Goal: Task Accomplishment & Management: Complete application form

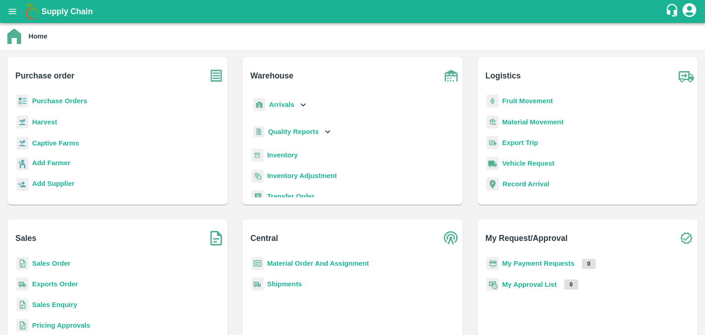
click at [61, 264] on b "Sales Order" at bounding box center [51, 263] width 38 height 7
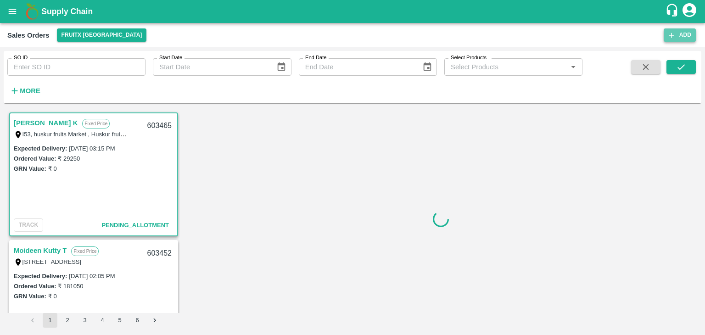
click at [676, 39] on button "Add" at bounding box center [680, 34] width 32 height 13
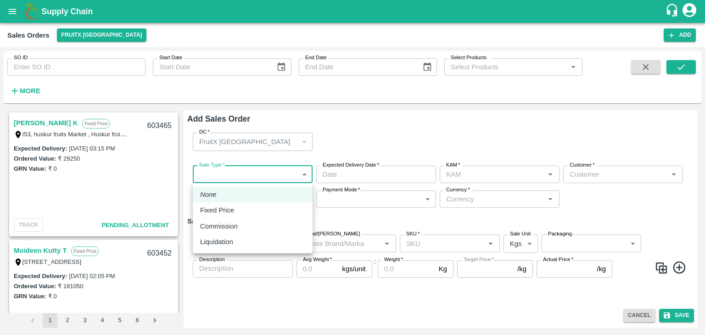
click at [303, 176] on body "Supply Chain Sales Orders FruitX [GEOGRAPHIC_DATA] Add SO ID SO ID Start Date S…" at bounding box center [352, 167] width 705 height 335
type input "[PERSON_NAME]"
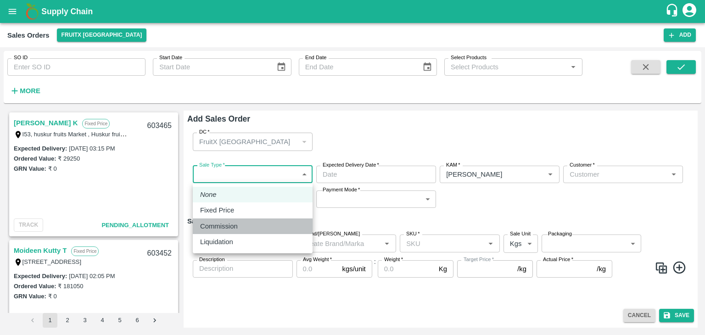
click at [264, 226] on div "Commission" at bounding box center [252, 226] width 105 height 10
type input "2"
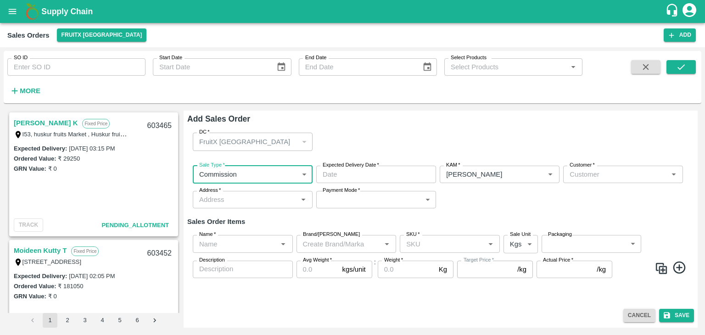
type input "DD/MM/YYYY hh:mm aa"
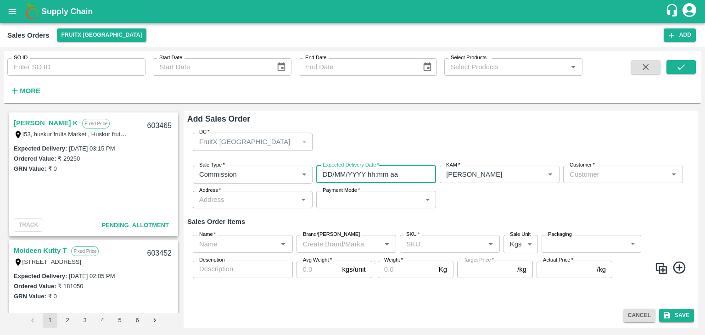
click at [343, 172] on input "DD/MM/YYYY hh:mm aa" at bounding box center [372, 174] width 113 height 17
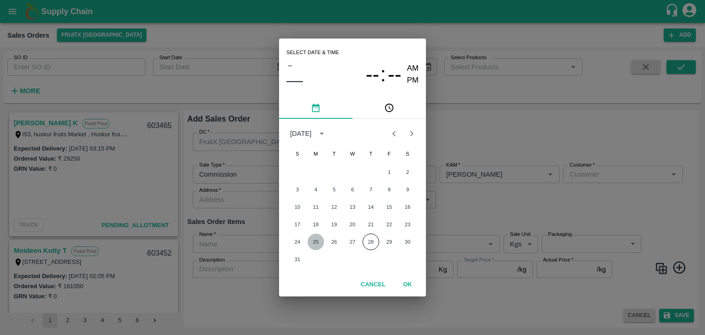
click at [314, 239] on button "25" at bounding box center [316, 242] width 17 height 17
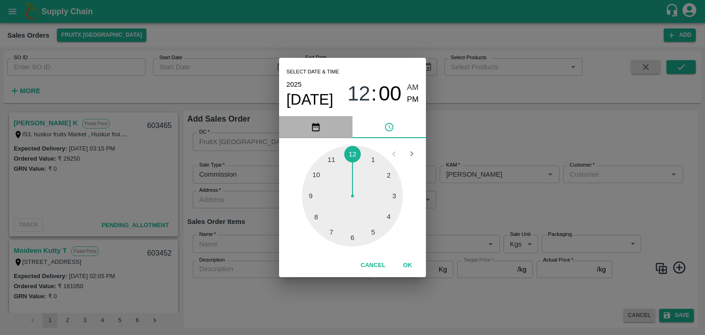
click at [318, 128] on icon "pick date" at bounding box center [316, 127] width 10 height 10
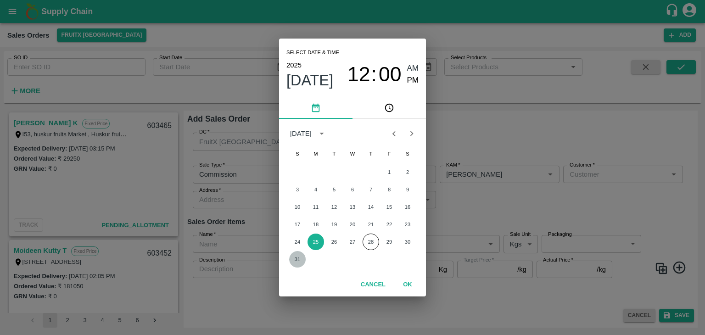
click at [298, 258] on button "31" at bounding box center [297, 259] width 17 height 17
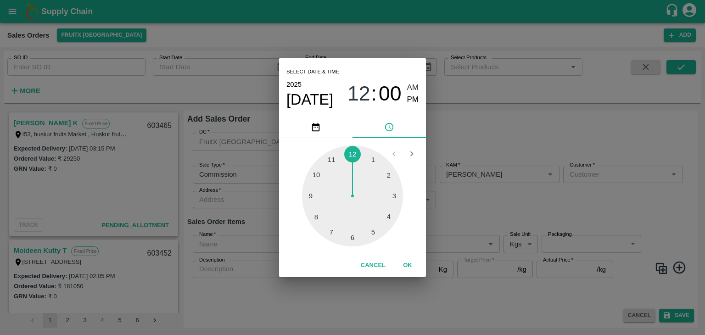
click at [351, 239] on div at bounding box center [352, 196] width 101 height 101
type input "[DATE] 06:00 AM"
click at [417, 85] on span "AM" at bounding box center [413, 88] width 12 height 12
click at [406, 265] on button "OK" at bounding box center [407, 266] width 29 height 16
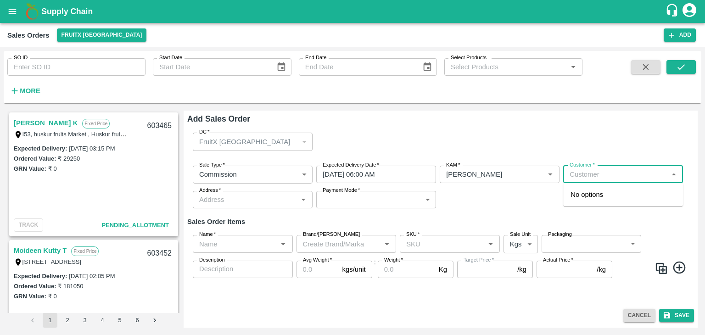
click at [594, 170] on input "Customer   *" at bounding box center [615, 175] width 99 height 12
click at [599, 199] on p "T.[PERSON_NAME] And Sons" at bounding box center [617, 195] width 92 height 10
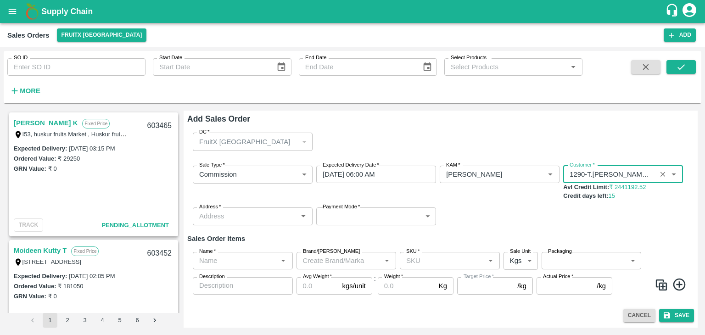
type input "1290-T.[PERSON_NAME] And Sons"
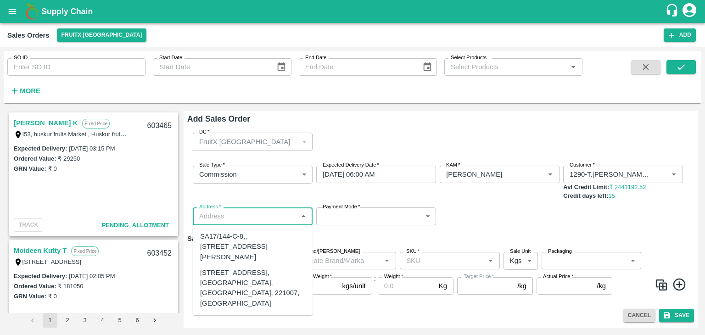
click at [228, 218] on input "Address   *" at bounding box center [245, 216] width 99 height 12
click at [239, 283] on div "[STREET_ADDRESS], [GEOGRAPHIC_DATA], [GEOGRAPHIC_DATA], 221007, [GEOGRAPHIC_DAT…" at bounding box center [252, 288] width 105 height 41
type input "[STREET_ADDRESS], [GEOGRAPHIC_DATA], [GEOGRAPHIC_DATA], 221007, [GEOGRAPHIC_DAT…"
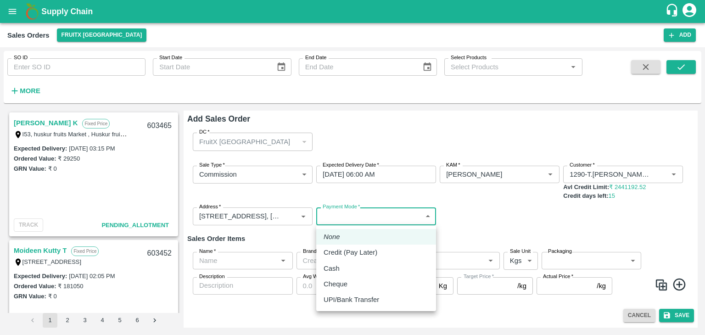
click at [367, 216] on body "Supply Chain Sales Orders FruitX [GEOGRAPHIC_DATA] Add SO ID SO ID Start Date S…" at bounding box center [352, 167] width 705 height 335
click at [353, 253] on p "Credit (Pay Later)" at bounding box center [351, 253] width 54 height 10
type input "credit"
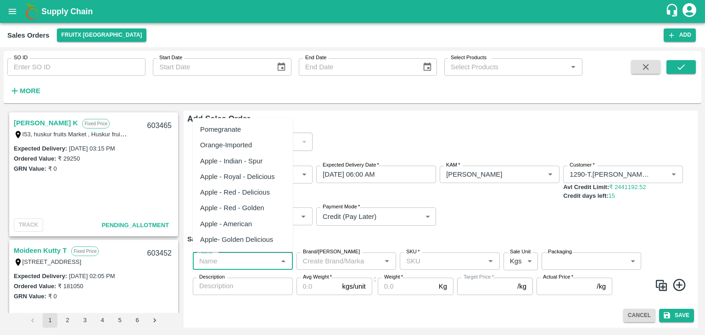
click at [272, 258] on input "Name   *" at bounding box center [235, 261] width 79 height 12
click at [259, 177] on div "Apple - Royal - Delicious" at bounding box center [237, 177] width 75 height 10
type input "Apple - Royal - Delicious"
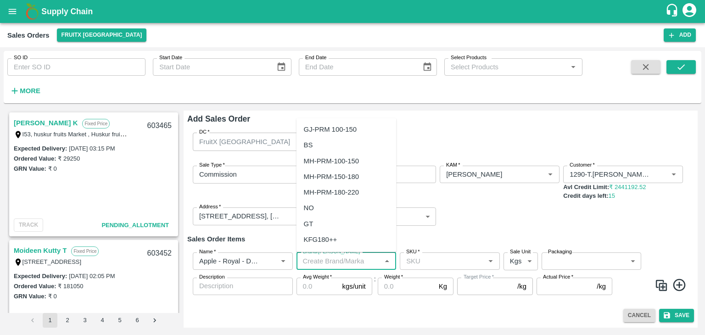
click at [333, 259] on input "Brand/[PERSON_NAME]" at bounding box center [338, 261] width 79 height 12
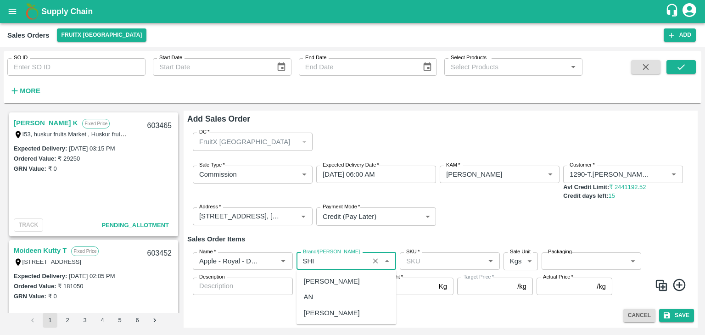
type input "SHI"
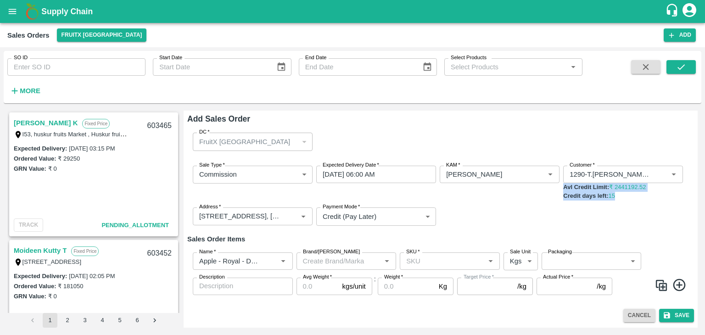
drag, startPoint x: 705, startPoint y: 182, endPoint x: 704, endPoint y: 210, distance: 27.6
click at [704, 210] on div "SO ID SO ID Start Date Start Date End Date End Date Select Products Select Prod…" at bounding box center [352, 191] width 705 height 288
click at [612, 227] on div "Sale Type   * Commission 2 Sale Type Expected Delivery Date   * [DATE] 06:00 AM…" at bounding box center [440, 195] width 507 height 75
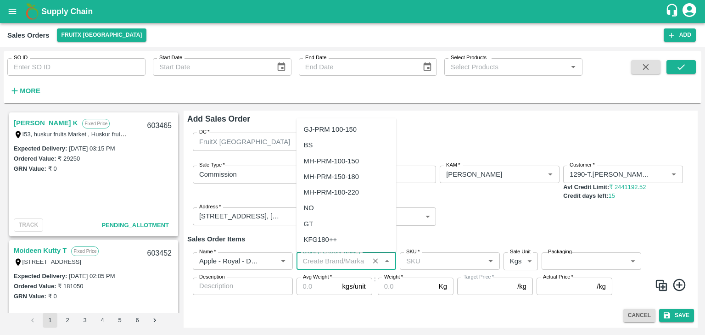
click at [336, 259] on input "Brand/[PERSON_NAME]" at bounding box center [333, 261] width 68 height 12
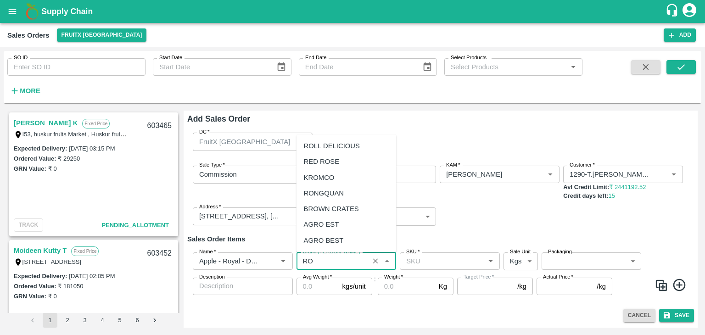
type input "R"
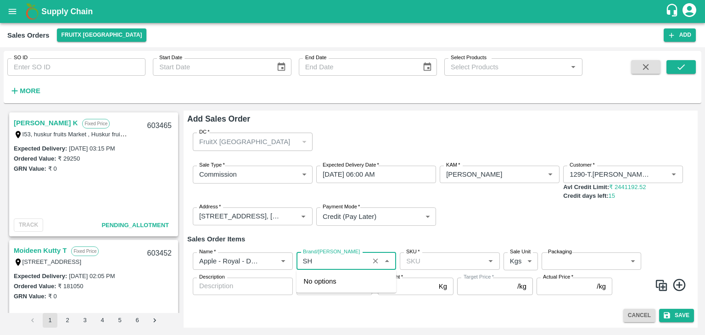
type input "S"
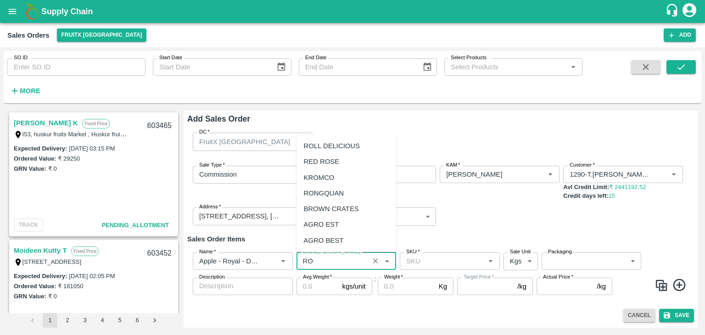
click at [334, 145] on div "ROLL DELICIOUS" at bounding box center [332, 146] width 56 height 10
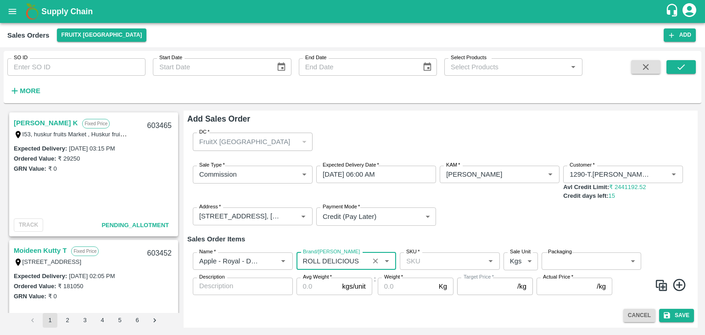
type input "ROLL DELICIOUS"
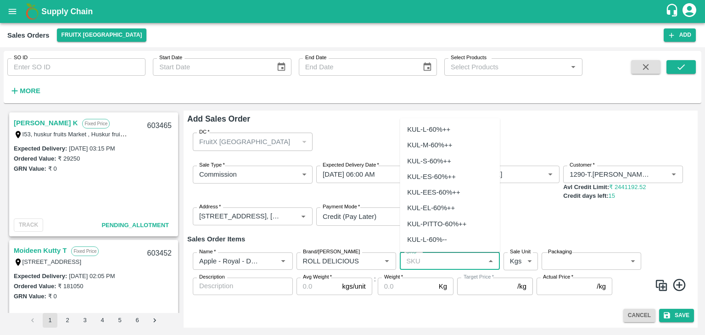
click at [415, 262] on input "SKU   *" at bounding box center [442, 261] width 79 height 12
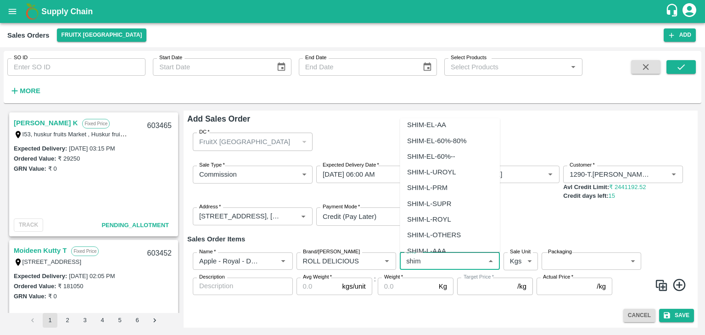
click at [436, 216] on div "SHIM-L-ROYL" at bounding box center [429, 219] width 44 height 10
type input "SHIM-L-ROYL"
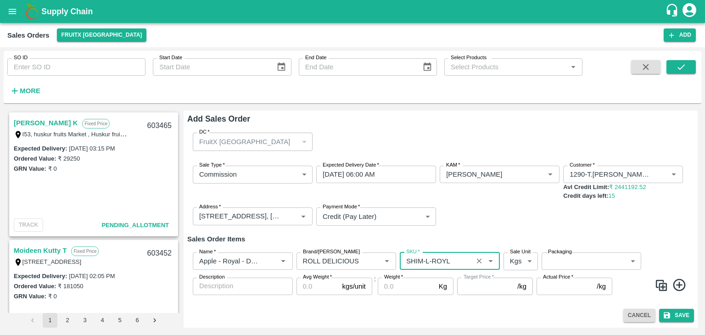
type input "NA"
type input "SHIM-L-ROYL"
click at [681, 283] on icon at bounding box center [679, 285] width 15 height 15
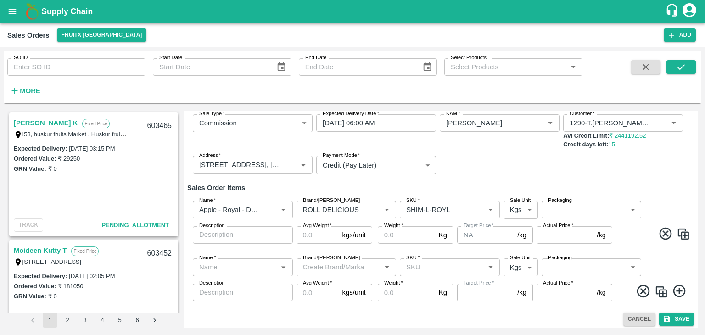
scroll to position [55, 0]
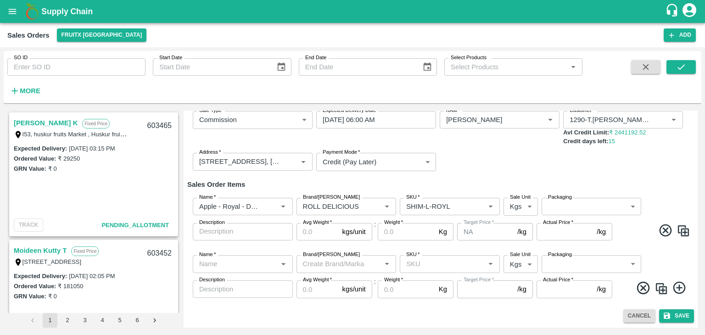
click at [531, 208] on body "Supply Chain Sales Orders FruitX [GEOGRAPHIC_DATA] Add SO ID SO ID Start Date S…" at bounding box center [352, 167] width 705 height 335
click at [521, 242] on p "Units" at bounding box center [518, 242] width 16 height 10
type input "2"
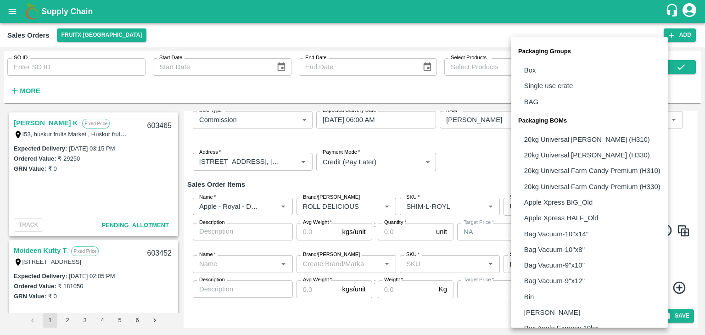
click at [569, 204] on body "Supply Chain Sales Orders FruitX [GEOGRAPHIC_DATA] Add SO ID SO ID Start Date S…" at bounding box center [352, 167] width 705 height 335
click at [535, 70] on p "Box" at bounding box center [530, 70] width 12 height 10
type input "GRP/1"
click at [570, 206] on body "Supply Chain Sales Orders FruitX [GEOGRAPHIC_DATA] Add SO ID SO ID Start Date S…" at bounding box center [352, 167] width 705 height 335
click at [496, 164] on div at bounding box center [352, 167] width 705 height 335
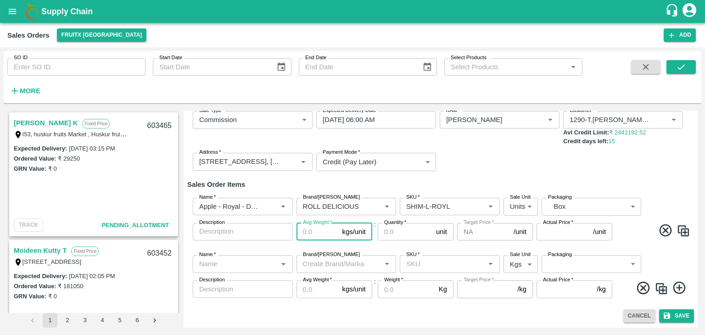
click at [307, 233] on input "Avg Weight   *" at bounding box center [318, 231] width 42 height 17
type input "25"
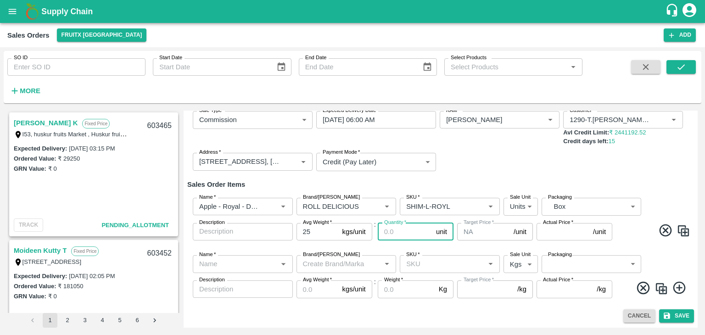
click at [419, 227] on input "Quantity   *" at bounding box center [405, 231] width 55 height 17
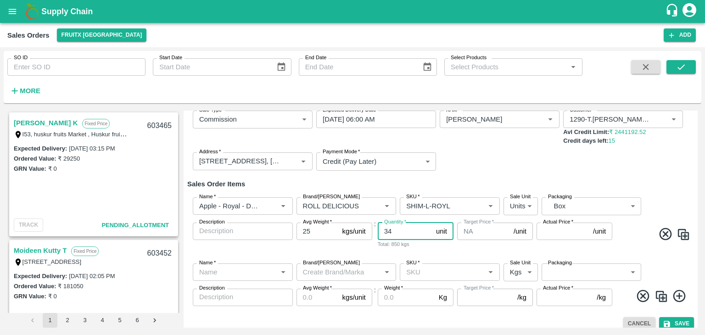
type input "34"
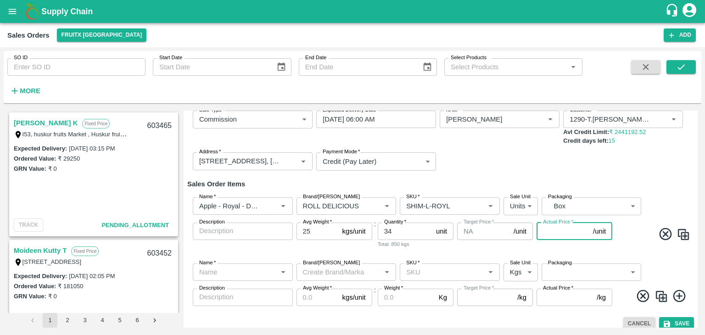
click at [549, 231] on input "Actual Price   *" at bounding box center [563, 231] width 53 height 17
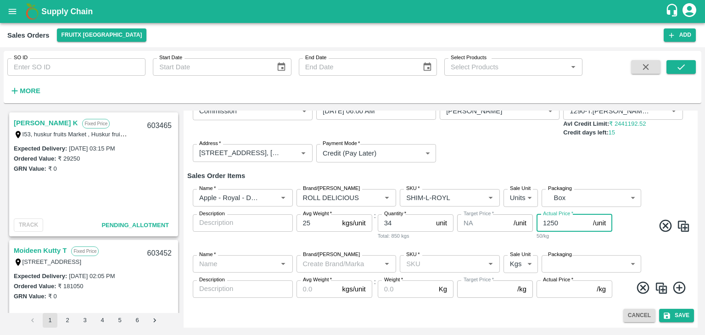
type input "1250"
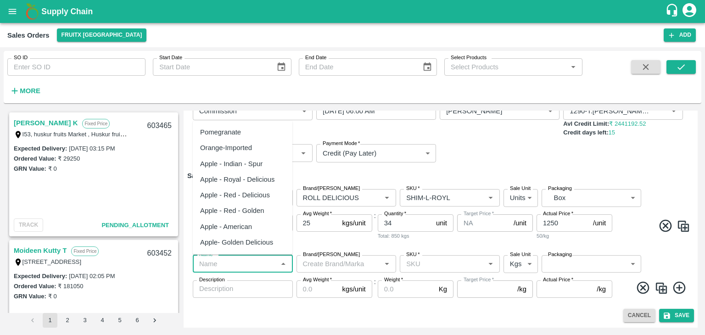
click at [267, 262] on input "Name   *" at bounding box center [235, 264] width 79 height 12
click at [260, 180] on div "Apple - Royal - Delicious" at bounding box center [237, 180] width 75 height 10
type input "Apple - Royal - Delicious"
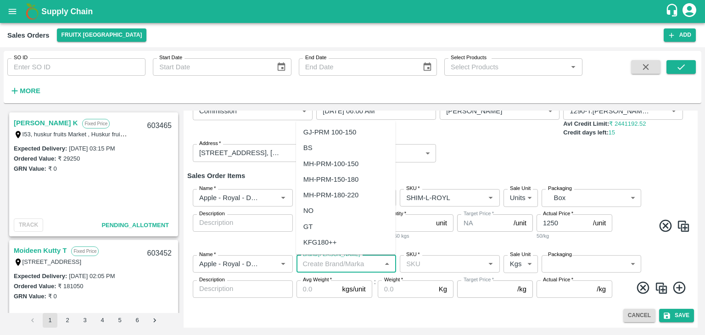
click at [329, 259] on input "Brand/[PERSON_NAME]" at bounding box center [338, 264] width 79 height 12
type input "S"
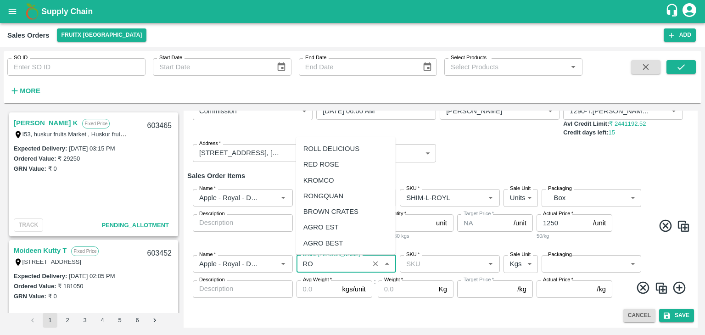
click at [336, 151] on div "ROLL DELICIOUS" at bounding box center [332, 149] width 56 height 10
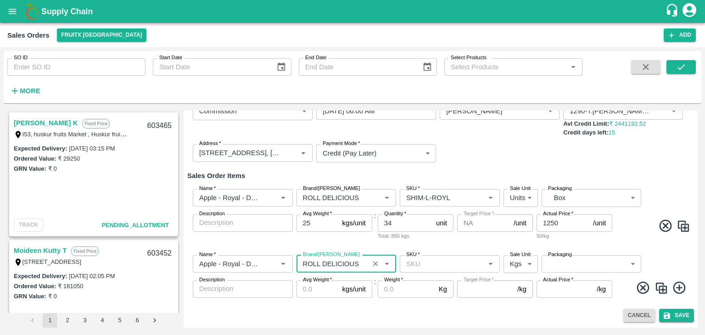
type input "ROLL DELICIOUS"
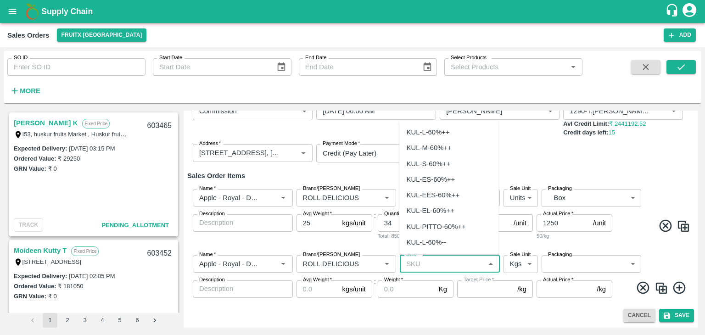
click at [414, 260] on input "SKU   *" at bounding box center [442, 264] width 79 height 12
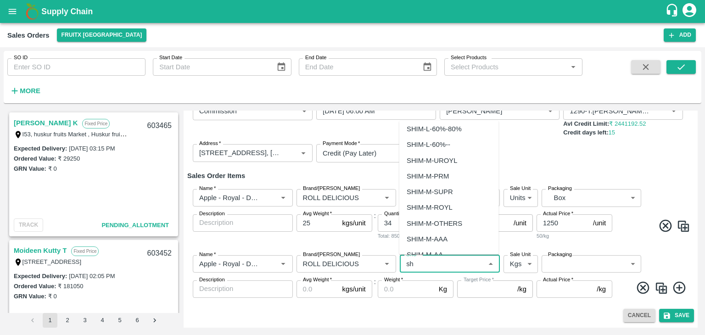
scroll to position [306, 0]
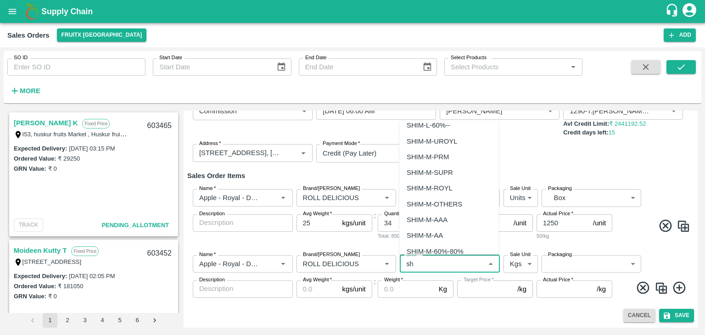
click at [440, 188] on div "SHIM-M-ROYL" at bounding box center [430, 188] width 46 height 10
type input "SHIM-M-ROYL"
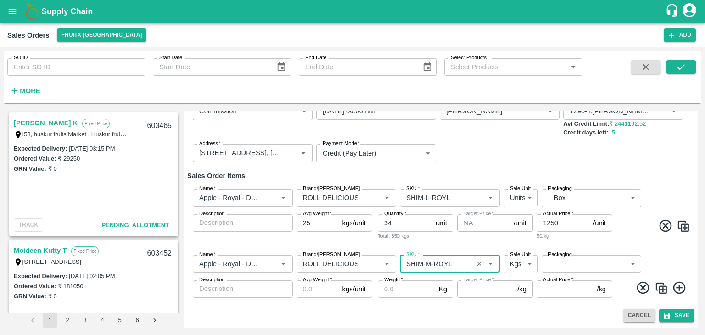
type input "NA"
type input "SHIM-M-ROYL"
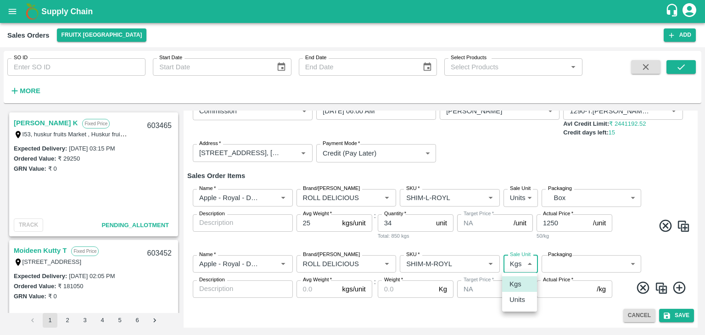
click at [527, 260] on body "Supply Chain Sales Orders FruitX [GEOGRAPHIC_DATA] Add SO ID SO ID Start Date S…" at bounding box center [352, 167] width 705 height 335
click at [516, 300] on p "Units" at bounding box center [518, 300] width 16 height 10
type input "2"
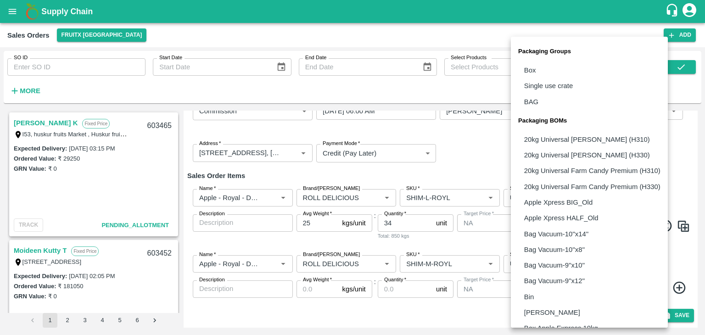
click at [567, 263] on body "Supply Chain Sales Orders FruitX [GEOGRAPHIC_DATA] Add SO ID SO ID Start Date S…" at bounding box center [352, 167] width 705 height 335
click at [537, 71] on li "Box" at bounding box center [589, 70] width 157 height 16
type input "GRP/1"
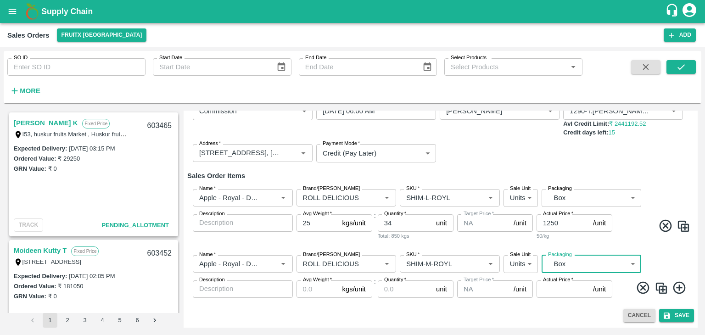
click at [322, 290] on input "Avg Weight   *" at bounding box center [318, 289] width 42 height 17
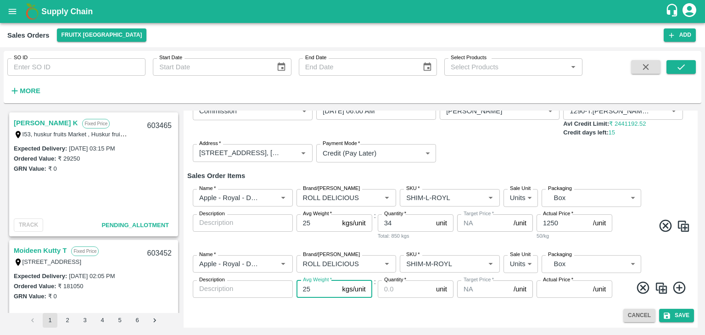
type input "25"
click at [393, 285] on input "Quantity   *" at bounding box center [405, 289] width 55 height 17
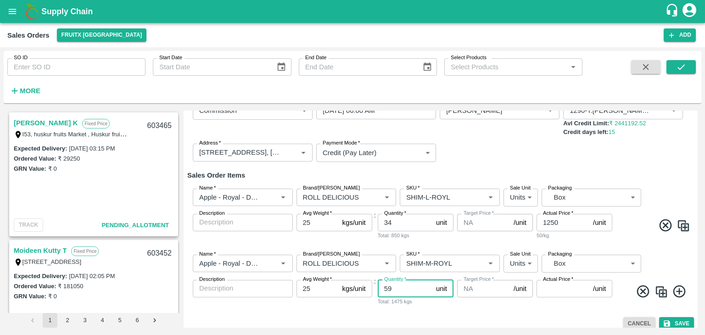
type input "59"
click at [551, 291] on input "Actual Price   *" at bounding box center [563, 288] width 53 height 17
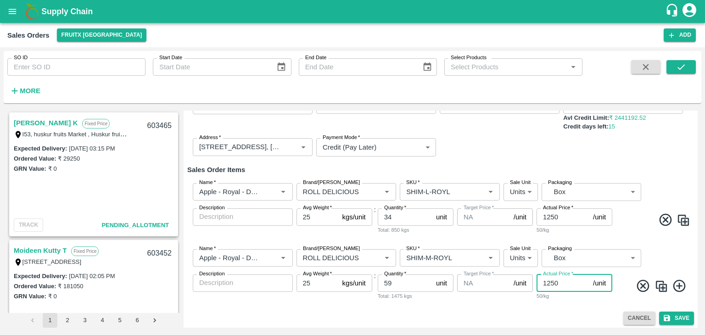
scroll to position [72, 0]
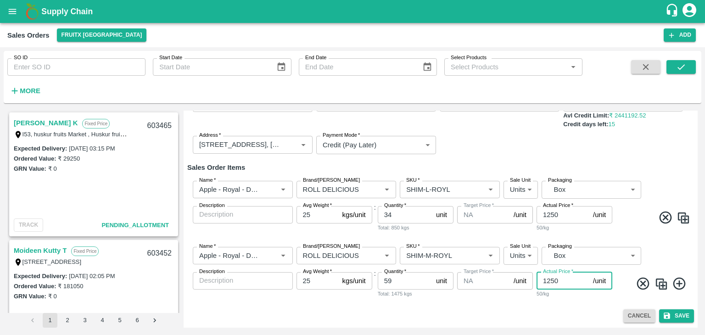
type input "1250"
click at [677, 283] on icon at bounding box center [679, 284] width 12 height 12
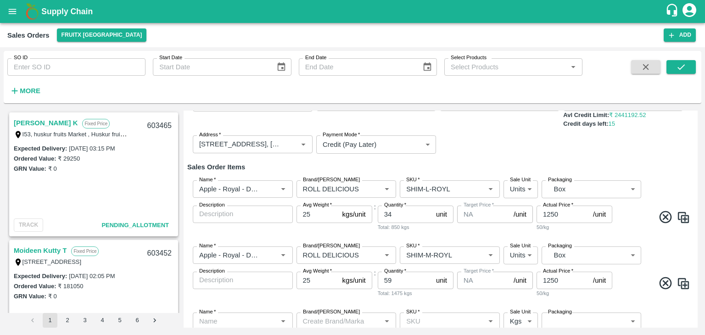
click at [697, 244] on div "[PERSON_NAME] K Fixed Price I53, huskur [STREET_ADDRESS] Expected Delivery : [D…" at bounding box center [353, 219] width 698 height 225
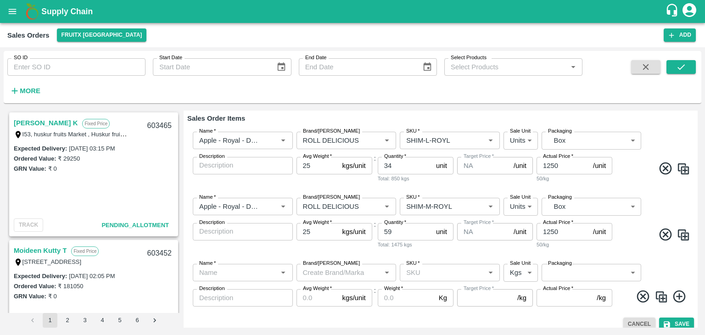
scroll to position [121, 0]
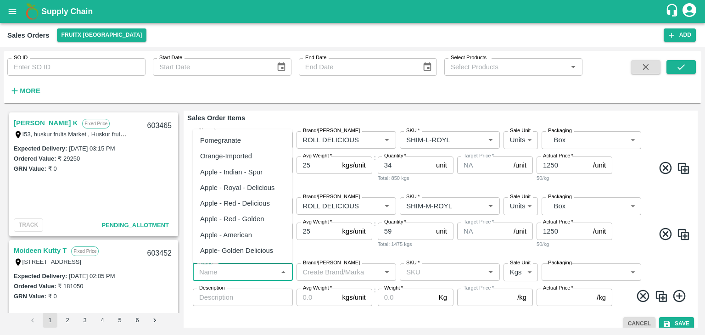
click at [261, 273] on input "Name   *" at bounding box center [235, 272] width 79 height 12
click at [254, 188] on div "Apple - Royal - Delicious" at bounding box center [237, 188] width 75 height 10
type input "Apple - Royal - Delicious"
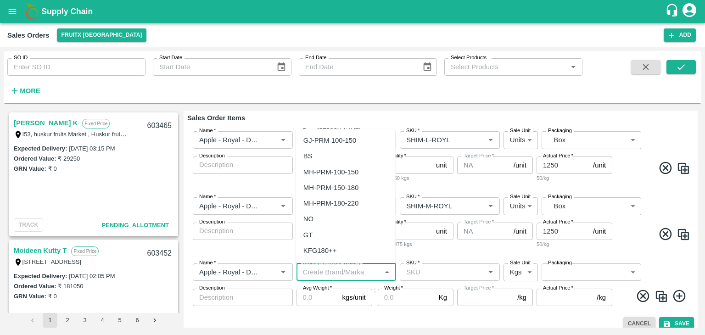
click at [312, 272] on input "Brand/[PERSON_NAME]" at bounding box center [338, 272] width 79 height 12
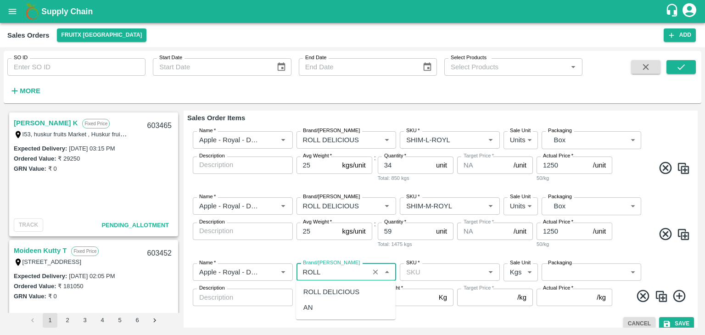
click at [325, 292] on div "ROLL DELICIOUS" at bounding box center [332, 292] width 56 height 10
type input "ROLL DELICIOUS"
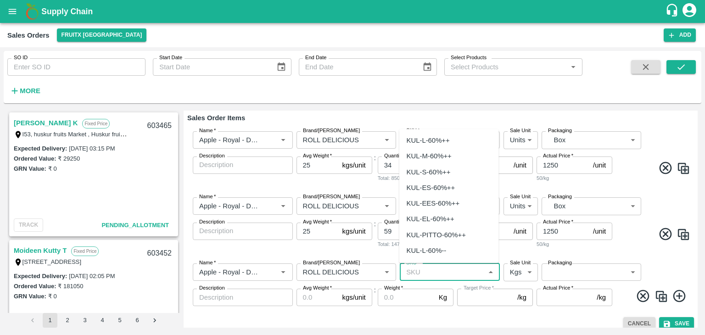
click at [431, 270] on input "SKU   *" at bounding box center [442, 272] width 79 height 12
click at [437, 191] on div "SHIM-S-ROYL" at bounding box center [429, 188] width 45 height 10
type input "SHIM-S-ROYL"
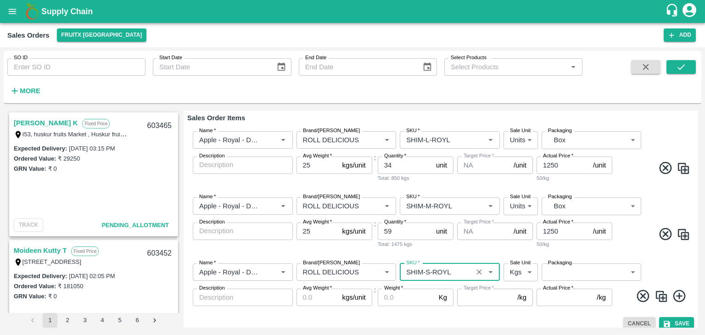
type input "NA"
type input "SHIM-S-ROYL"
click at [524, 271] on body "Supply Chain Sales Orders FruitX [GEOGRAPHIC_DATA] Add SO ID SO ID Start Date S…" at bounding box center [352, 167] width 705 height 335
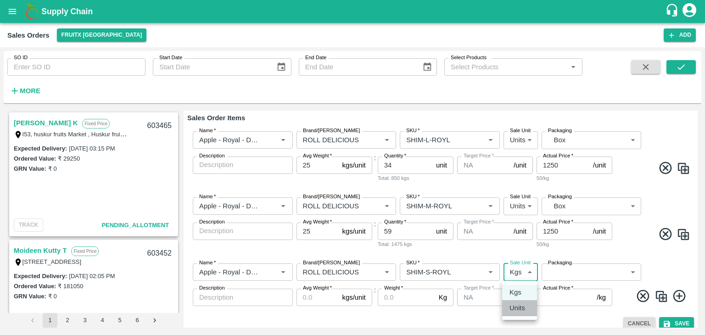
click at [518, 306] on p "Units" at bounding box center [518, 308] width 16 height 10
type input "2"
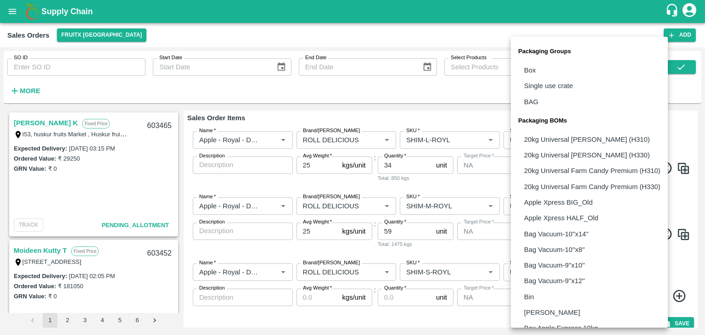
click at [574, 271] on body "Supply Chain Sales Orders FruitX [GEOGRAPHIC_DATA] Add SO ID SO ID Start Date S…" at bounding box center [352, 167] width 705 height 335
click at [555, 71] on li "Box" at bounding box center [589, 70] width 157 height 16
type input "GRP/1"
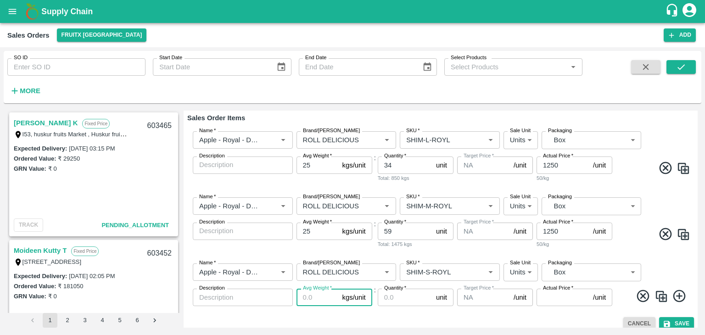
click at [309, 297] on input "Avg Weight   *" at bounding box center [318, 297] width 42 height 17
type input "25"
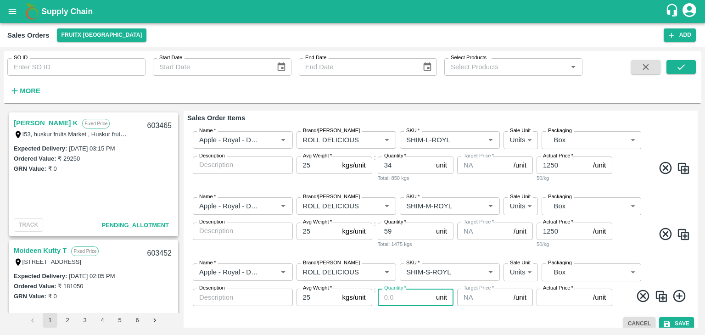
click at [394, 298] on input "Quantity   *" at bounding box center [405, 297] width 55 height 17
type input "85"
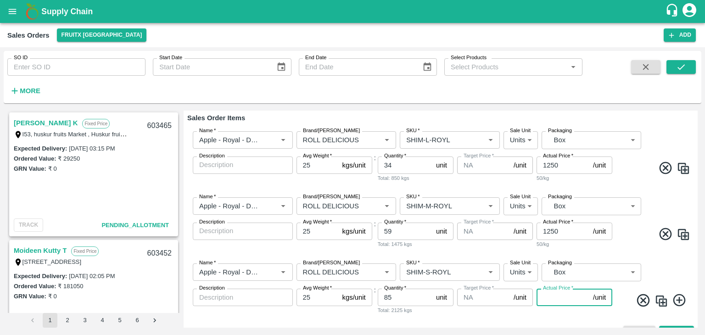
click at [543, 300] on input "Actual Price   *" at bounding box center [563, 297] width 53 height 17
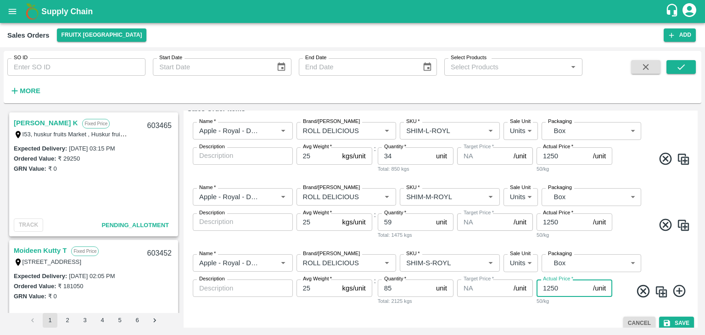
scroll to position [138, 0]
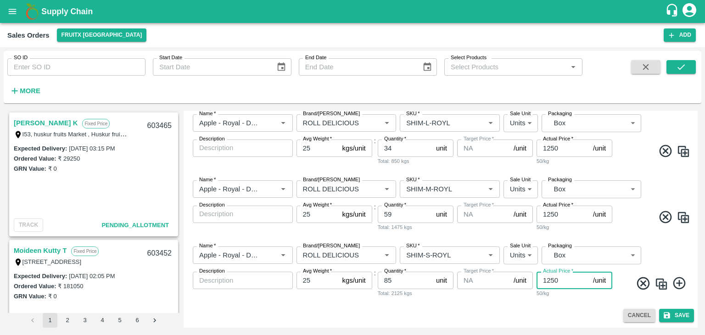
type input "1250"
click at [680, 280] on icon at bounding box center [679, 283] width 15 height 15
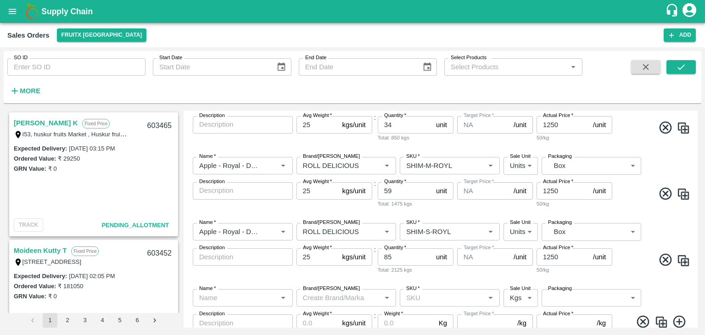
scroll to position [196, 0]
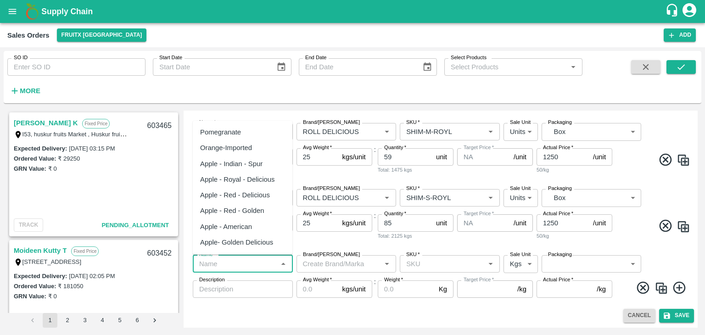
click at [248, 266] on input "Name   *" at bounding box center [235, 264] width 79 height 12
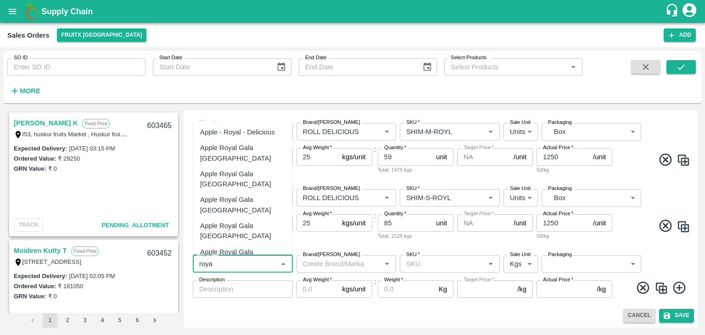
type input "roya"
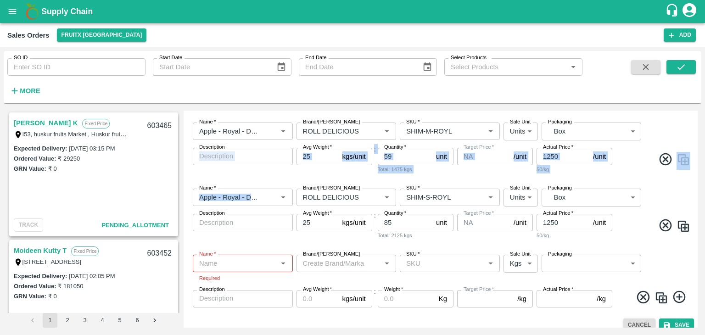
drag, startPoint x: 293, startPoint y: 175, endPoint x: 293, endPoint y: 184, distance: 9.2
click at [293, 184] on div "DC   * FruitX [GEOGRAPHIC_DATA] 147 DC Sale Type   * Commission 2 Sale Type Exp…" at bounding box center [440, 122] width 507 height 386
click at [237, 255] on div "Name   *" at bounding box center [243, 263] width 100 height 17
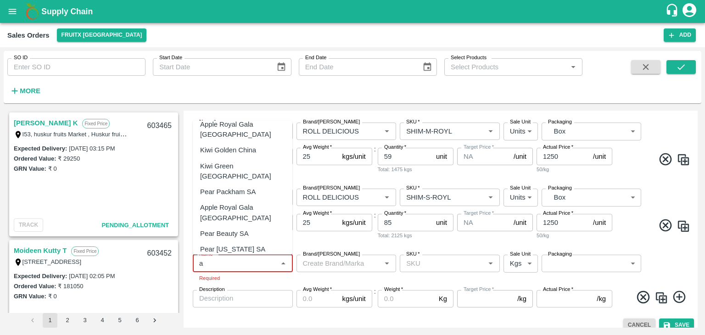
scroll to position [0, 0]
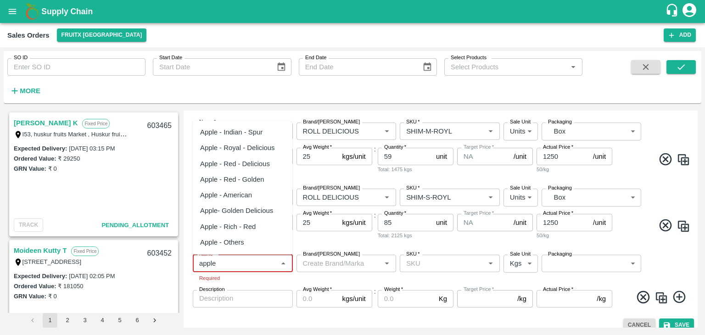
click at [248, 149] on div "Apple - Royal - Delicious" at bounding box center [237, 148] width 75 height 10
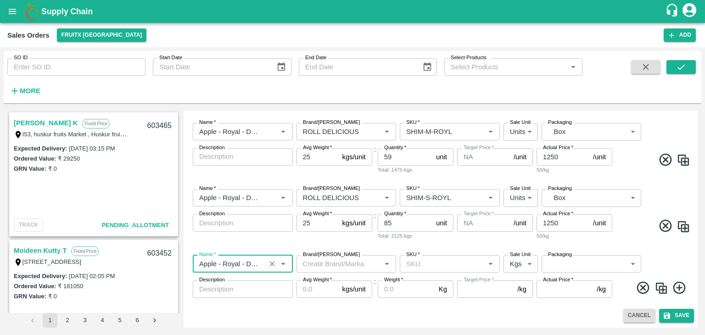
type input "Apple - Royal - Delicious"
click at [696, 222] on div "[PERSON_NAME] K Fixed Price I53, huskur [STREET_ADDRESS] Expected Delivery : [D…" at bounding box center [353, 219] width 698 height 225
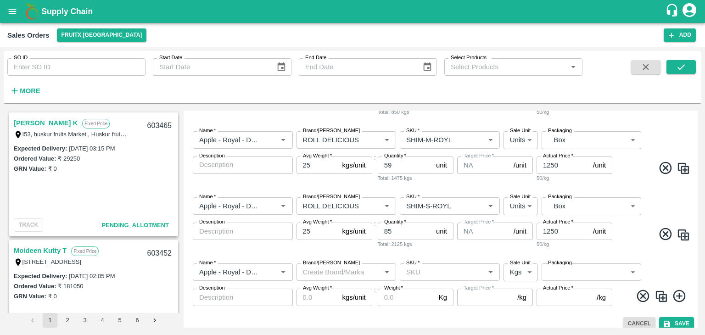
scroll to position [196, 0]
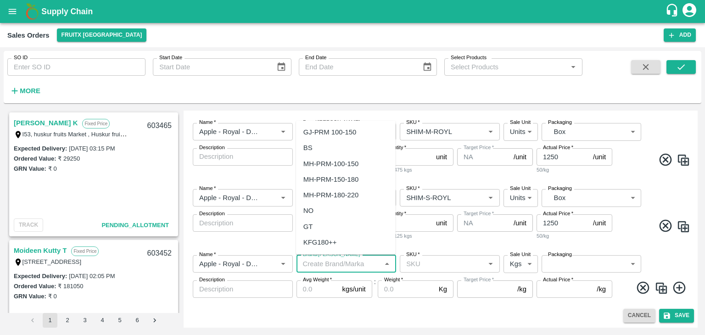
click at [316, 264] on input "Brand/[PERSON_NAME]" at bounding box center [338, 264] width 79 height 12
type input "RO"
click at [333, 133] on input "Brand/[PERSON_NAME]" at bounding box center [333, 132] width 68 height 12
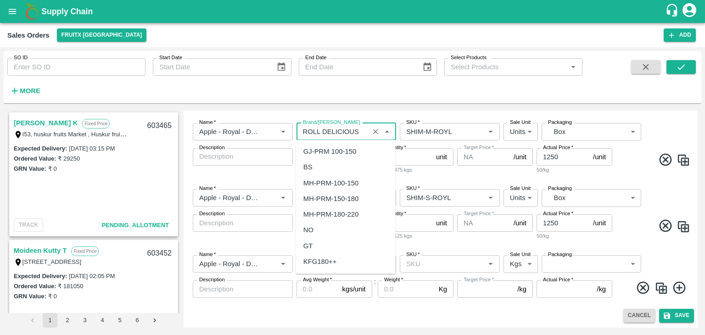
scroll to position [1276, 0]
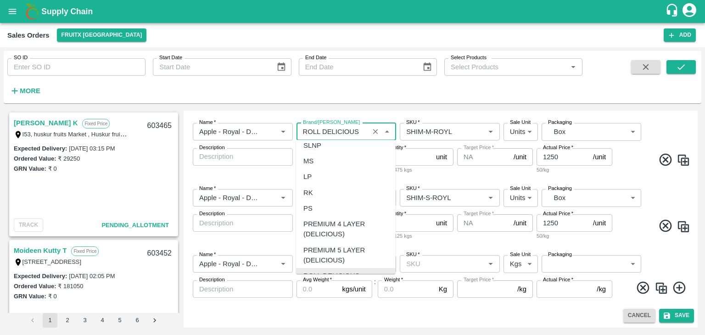
click at [352, 271] on div "ROLL DELICIOUS" at bounding box center [332, 276] width 56 height 10
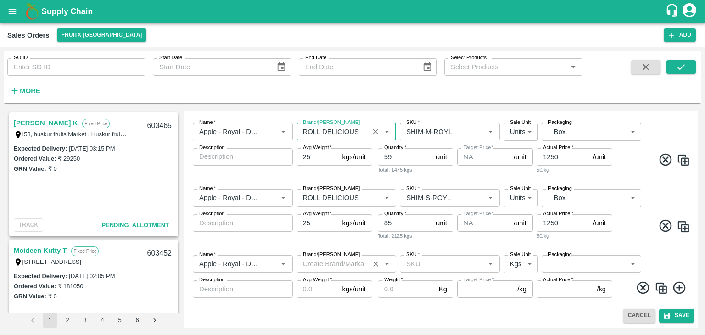
click at [339, 265] on input "Brand/[PERSON_NAME]" at bounding box center [333, 264] width 68 height 12
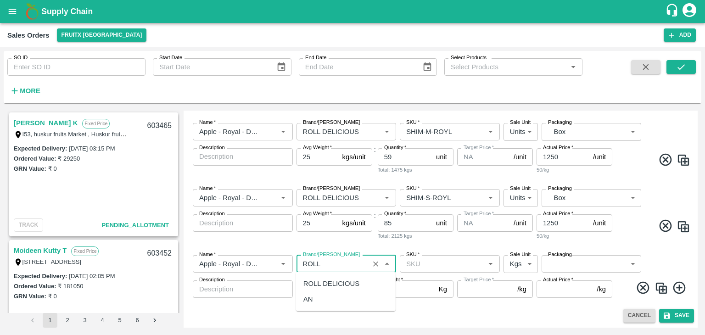
click at [335, 283] on div "ROLL DELICIOUS" at bounding box center [332, 284] width 56 height 10
type input "ROLL DELICIOUS"
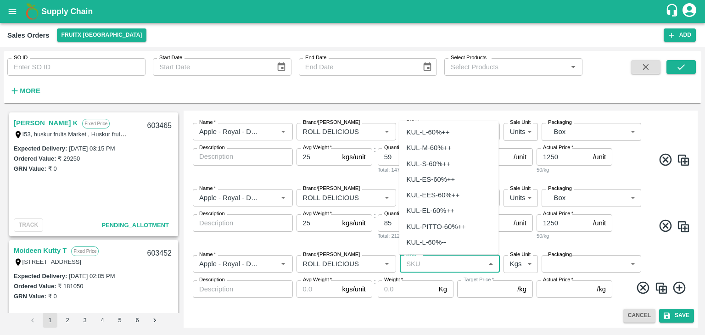
click at [435, 263] on input "SKU   *" at bounding box center [442, 264] width 79 height 12
click at [436, 179] on div "SHIM-ES-ROYL" at bounding box center [431, 180] width 49 height 10
type input "SHIM-ES-ROYL"
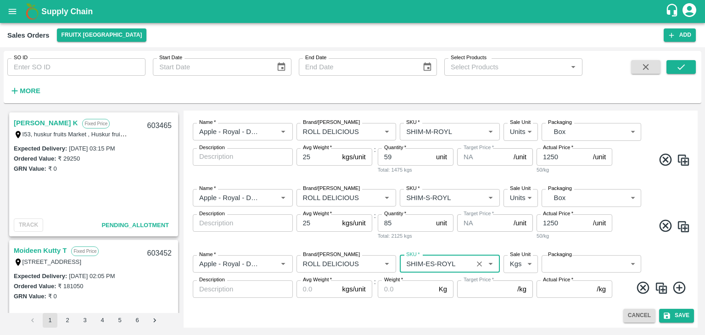
type input "NA"
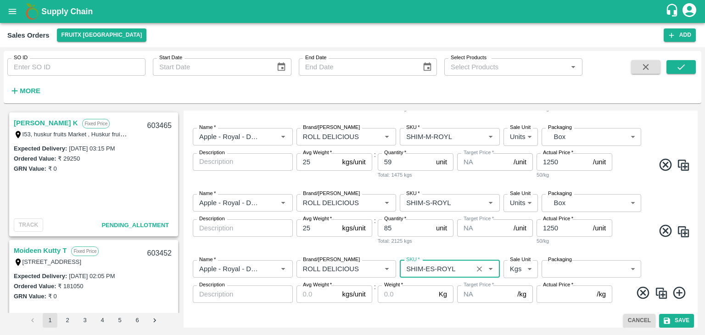
scroll to position [196, 0]
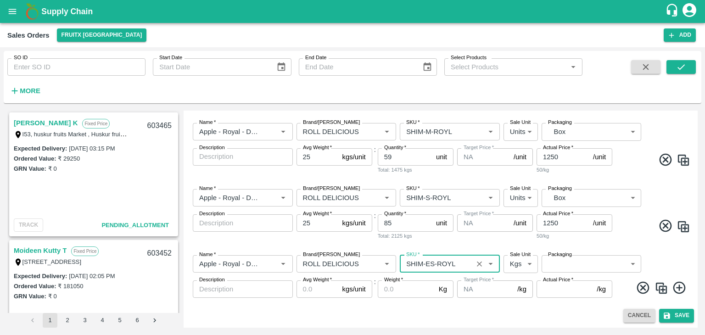
type input "SHIM-ES-ROYL"
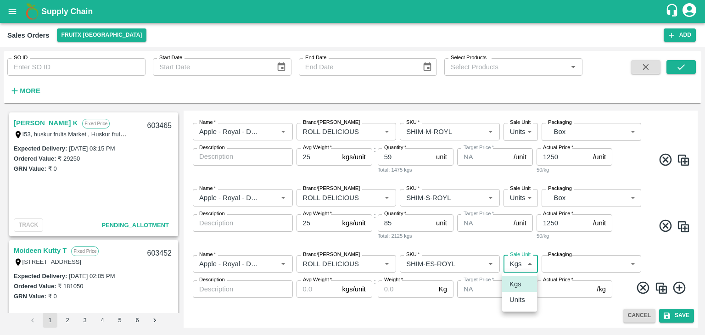
click at [529, 265] on body "Supply Chain Sales Orders FruitX [GEOGRAPHIC_DATA] Add SO ID SO ID Start Date S…" at bounding box center [352, 167] width 705 height 335
click at [520, 301] on p "Units" at bounding box center [518, 300] width 16 height 10
type input "2"
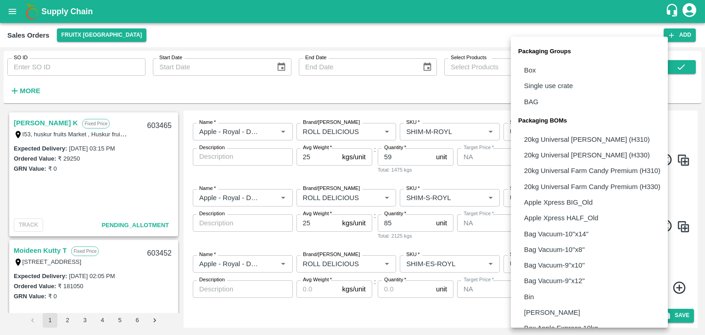
click at [556, 263] on body "Supply Chain Sales Orders FruitX [GEOGRAPHIC_DATA] Add SO ID SO ID Start Date S…" at bounding box center [352, 167] width 705 height 335
click at [535, 68] on p "Box" at bounding box center [530, 70] width 12 height 10
type input "GRP/1"
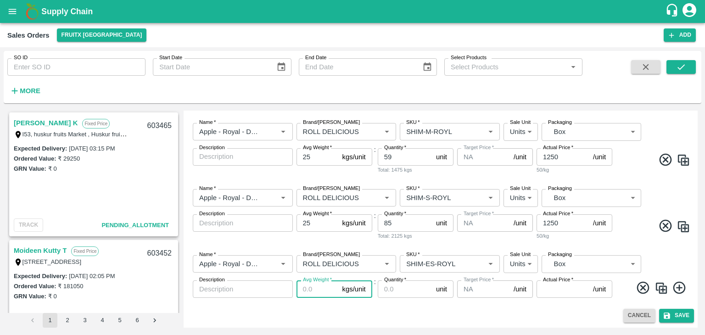
click at [316, 290] on input "Avg Weight   *" at bounding box center [318, 289] width 42 height 17
type input "25"
click at [391, 291] on input "Quantity   *" at bounding box center [405, 289] width 55 height 17
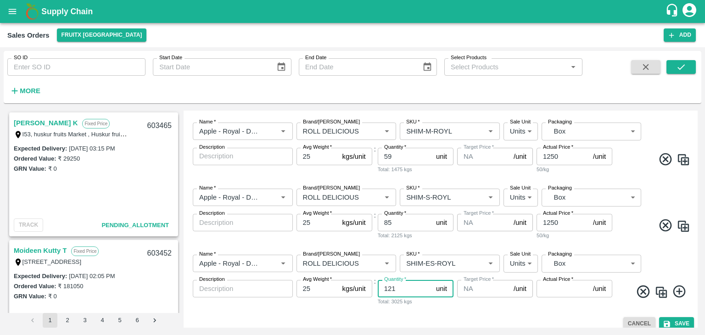
type input "121"
click at [548, 291] on input "Actual Price   *" at bounding box center [563, 288] width 53 height 17
type input "1225"
click at [678, 289] on icon at bounding box center [679, 291] width 15 height 15
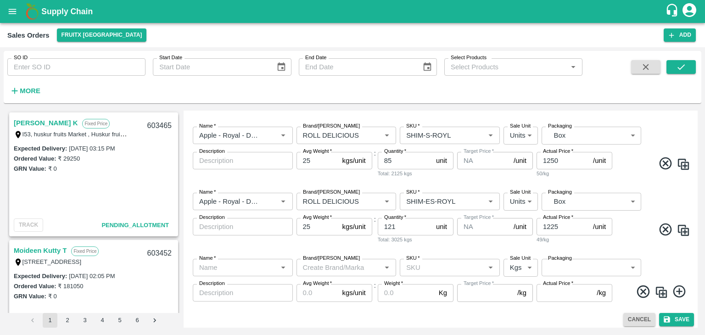
scroll to position [262, 0]
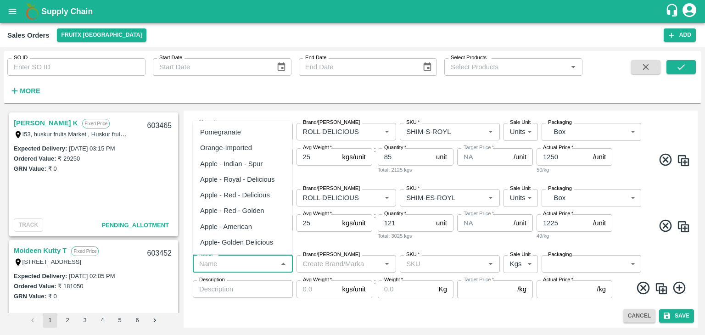
click at [260, 261] on input "Name   *" at bounding box center [235, 264] width 79 height 12
click at [256, 180] on div "Apple - Royal - Delicious" at bounding box center [237, 180] width 75 height 10
type input "Apple - Royal - Delicious"
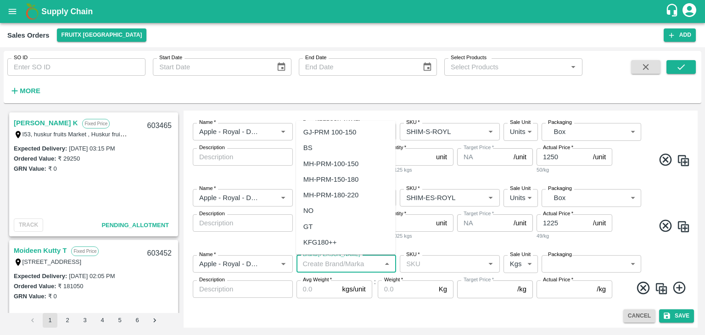
click at [323, 262] on input "Brand/[PERSON_NAME]" at bounding box center [338, 264] width 79 height 12
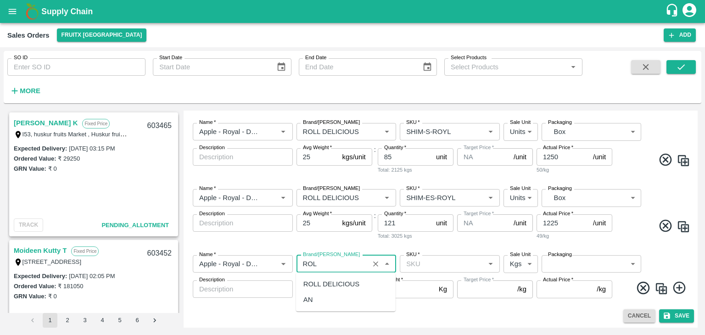
click at [337, 286] on div "ROLL DELICIOUS" at bounding box center [332, 284] width 56 height 10
type input "ROLL DELICIOUS"
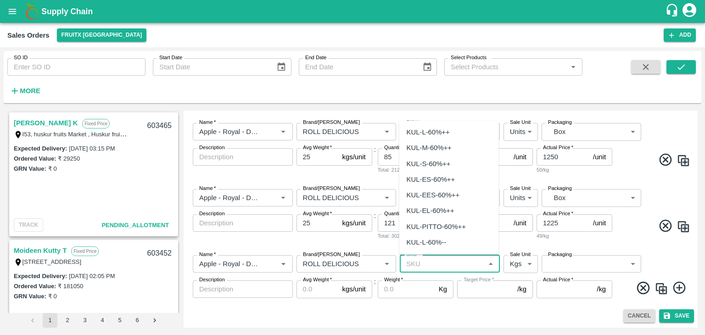
click at [418, 260] on input "SKU   *" at bounding box center [442, 264] width 79 height 12
click at [440, 179] on div "SHIM-EES-ROYL" at bounding box center [434, 180] width 54 height 10
type input "SHIM-EES-ROYL"
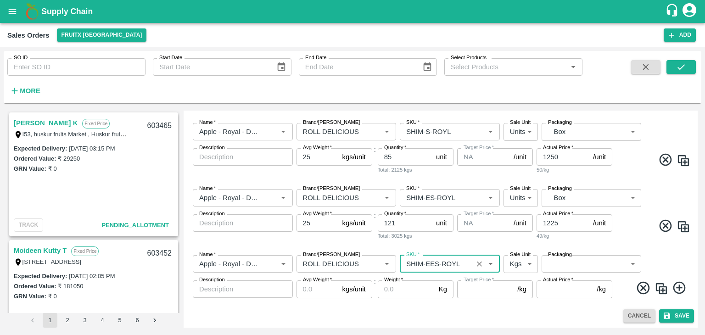
type input "NA"
type input "SHIM-EES-ROYL"
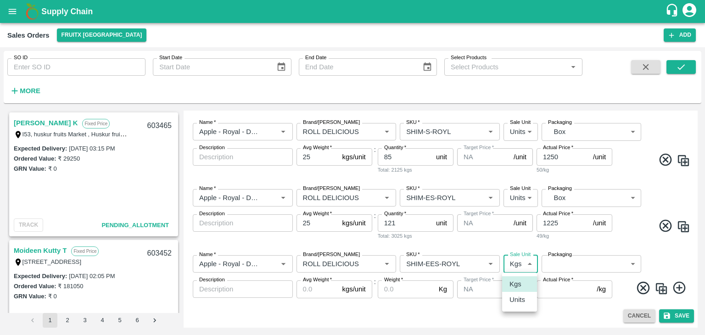
click at [526, 265] on body "Supply Chain Sales Orders FruitX [GEOGRAPHIC_DATA] Add SO ID SO ID Start Date S…" at bounding box center [352, 167] width 705 height 335
click at [522, 296] on p "Units" at bounding box center [518, 300] width 16 height 10
type input "2"
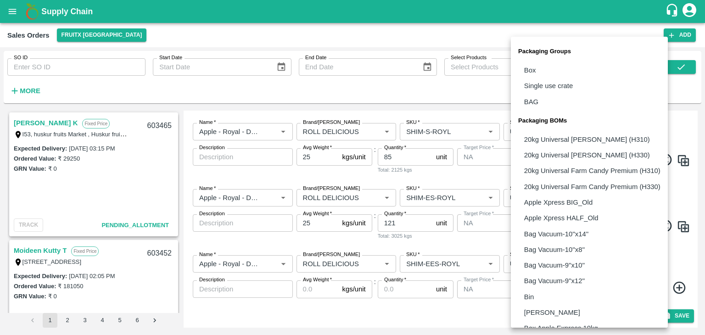
click at [568, 260] on body "Supply Chain Sales Orders FruitX [GEOGRAPHIC_DATA] Add SO ID SO ID Start Date S…" at bounding box center [352, 167] width 705 height 335
click at [538, 70] on li "Box" at bounding box center [589, 70] width 157 height 16
type input "GRP/1"
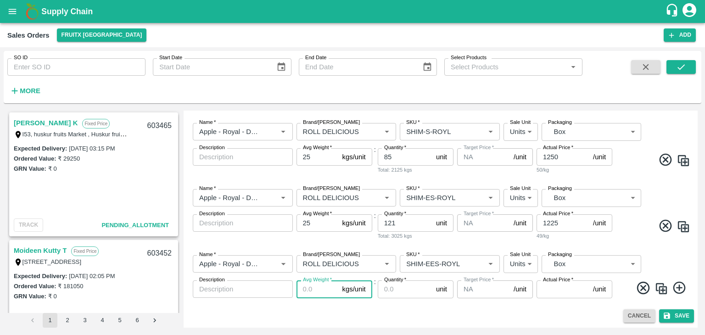
click at [313, 288] on input "Avg Weight   *" at bounding box center [318, 289] width 42 height 17
type input "25"
click at [390, 288] on input "Quantity   *" at bounding box center [405, 289] width 55 height 17
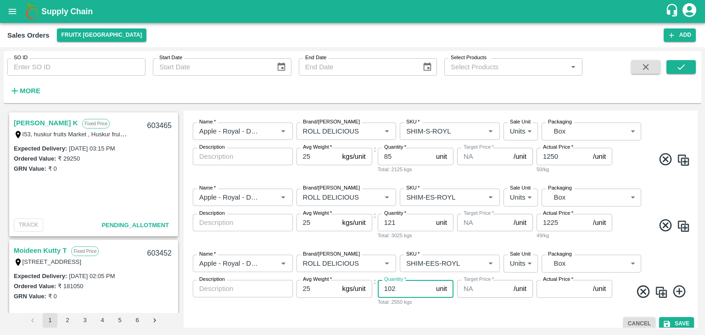
type input "102"
click at [551, 285] on input "Actual Price   *" at bounding box center [563, 288] width 53 height 17
type input "1225"
click at [678, 290] on icon at bounding box center [679, 291] width 15 height 15
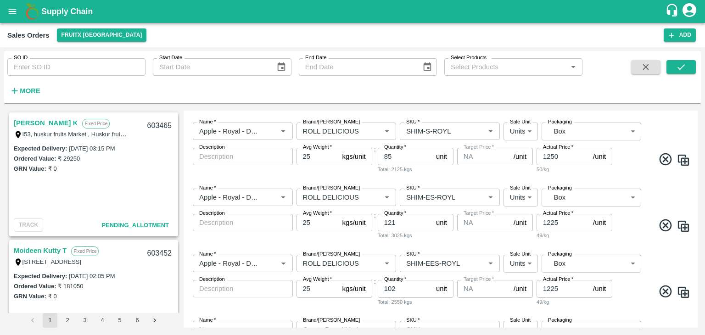
drag, startPoint x: 696, startPoint y: 264, endPoint x: 698, endPoint y: 270, distance: 6.4
click at [698, 270] on div "[PERSON_NAME] K Fixed Price I53, huskur [STREET_ADDRESS] Expected Delivery : [D…" at bounding box center [353, 219] width 698 height 225
drag, startPoint x: 698, startPoint y: 270, endPoint x: 697, endPoint y: 279, distance: 8.8
click at [697, 279] on div "[PERSON_NAME] K Fixed Price I53, huskur [STREET_ADDRESS] Expected Delivery : [D…" at bounding box center [353, 219] width 698 height 225
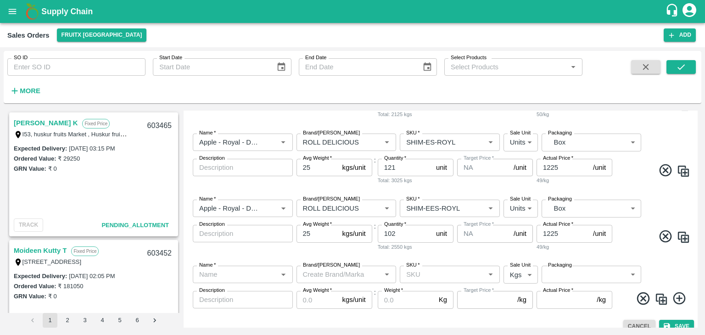
scroll to position [328, 0]
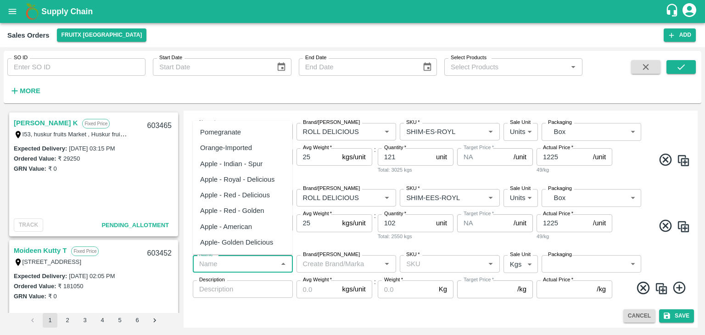
click at [244, 263] on input "Name   *" at bounding box center [235, 264] width 79 height 12
click at [251, 179] on div "Apple - Royal - Delicious" at bounding box center [237, 180] width 75 height 10
type input "Apple - Royal - Delicious"
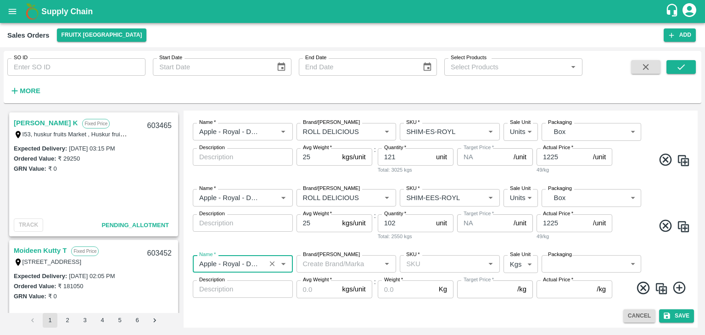
click at [316, 265] on input "Brand/[PERSON_NAME]" at bounding box center [338, 264] width 79 height 12
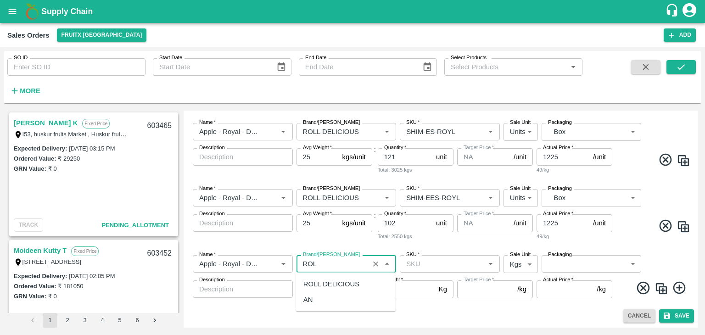
click at [323, 286] on div "ROLL DELICIOUS" at bounding box center [332, 284] width 56 height 10
type input "ROLL DELICIOUS"
click at [414, 267] on input "SKU   *" at bounding box center [442, 264] width 79 height 12
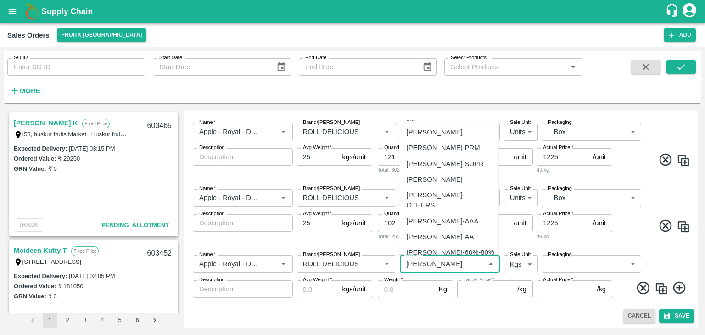
click at [430, 180] on div "[PERSON_NAME]" at bounding box center [435, 180] width 56 height 10
type input "[PERSON_NAME]"
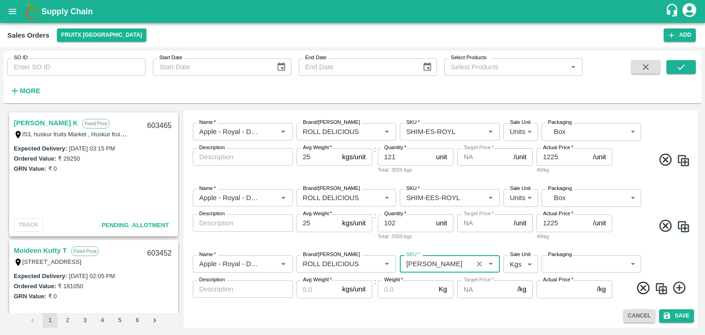
type input "NA"
type input "[PERSON_NAME]"
click at [520, 264] on body "Supply Chain Sales Orders FruitX [GEOGRAPHIC_DATA] Add SO ID SO ID Start Date S…" at bounding box center [352, 167] width 705 height 335
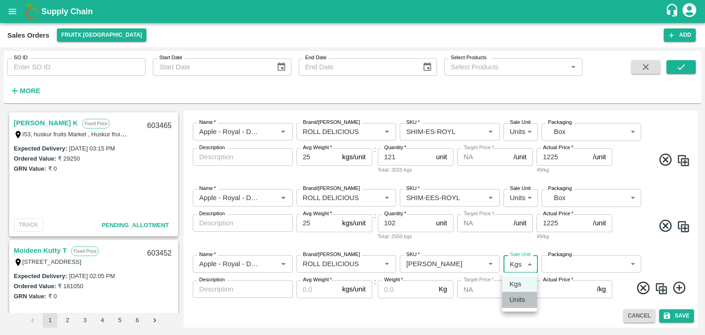
click at [519, 302] on p "Units" at bounding box center [518, 300] width 16 height 10
type input "2"
click at [558, 265] on body "Supply Chain Sales Orders FruitX [GEOGRAPHIC_DATA] Add SO ID SO ID Start Date S…" at bounding box center [352, 167] width 705 height 335
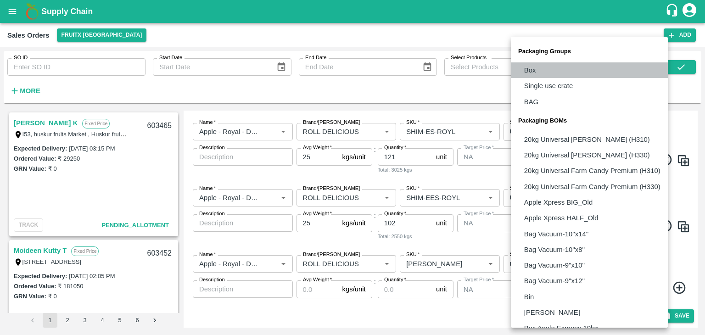
click at [547, 72] on li "Box" at bounding box center [589, 70] width 157 height 16
type input "GRP/1"
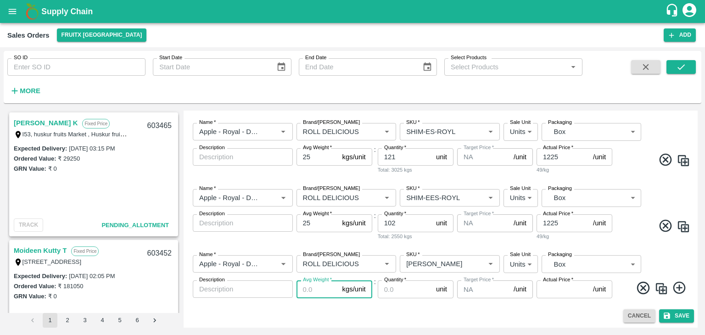
click at [310, 287] on input "Avg Weight   *" at bounding box center [318, 289] width 42 height 17
type input "25"
click at [392, 290] on input "Quantity   *" at bounding box center [405, 289] width 55 height 17
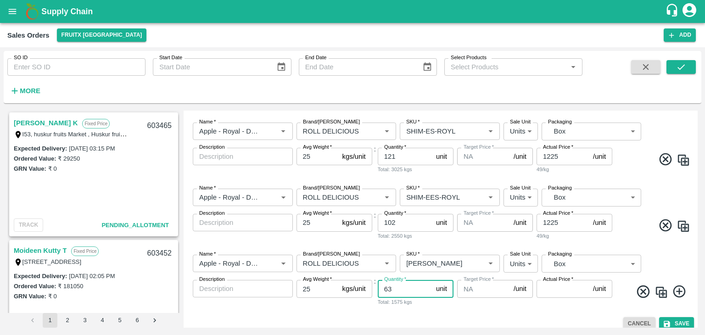
type input "63"
click at [547, 288] on input "Actual Price   *" at bounding box center [563, 288] width 53 height 17
type input "1200"
click at [678, 290] on icon at bounding box center [679, 292] width 12 height 12
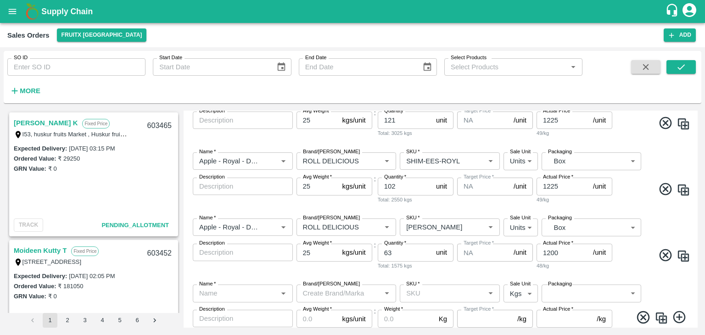
scroll to position [395, 0]
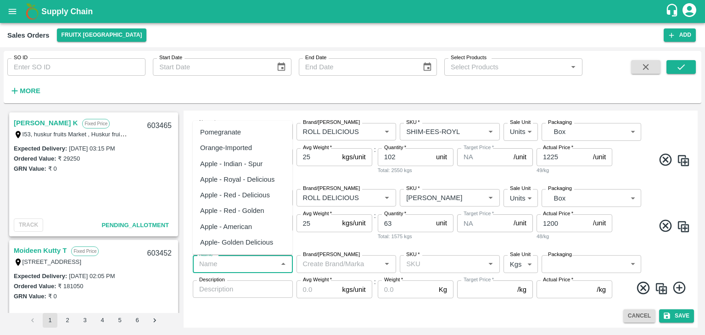
click at [220, 262] on input "Name   *" at bounding box center [235, 264] width 79 height 12
click at [249, 186] on div "Apple - Royal - Delicious" at bounding box center [243, 180] width 100 height 16
type input "Apple - Royal - Delicious"
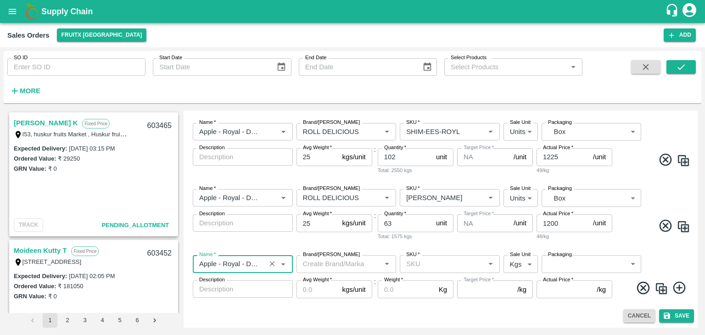
click at [315, 265] on input "Brand/[PERSON_NAME]" at bounding box center [338, 264] width 79 height 12
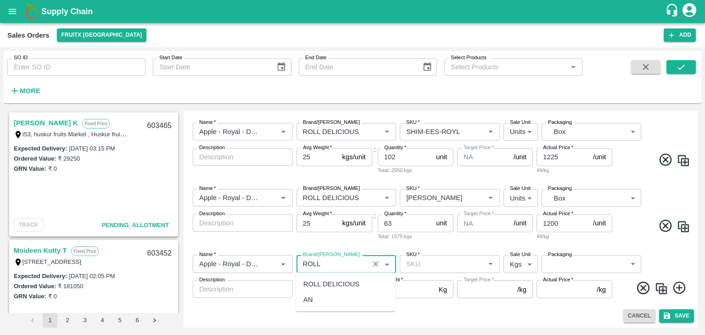
click at [324, 285] on div "ROLL DELICIOUS" at bounding box center [332, 284] width 56 height 10
type input "ROLL DELICIOUS"
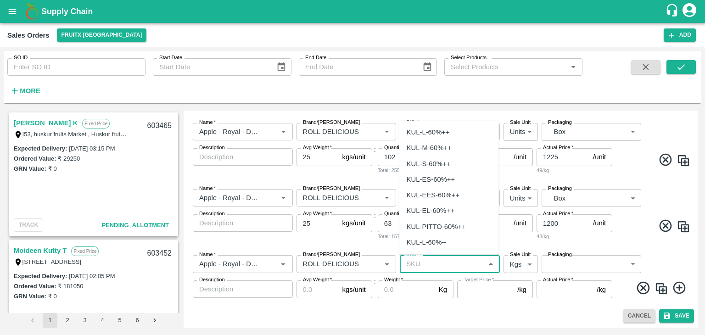
click at [408, 268] on input "SKU   *" at bounding box center [442, 264] width 79 height 12
click at [435, 179] on div "SHIM-7L-ROYL" at bounding box center [431, 180] width 48 height 10
type input "SHIM-7L-ROYL"
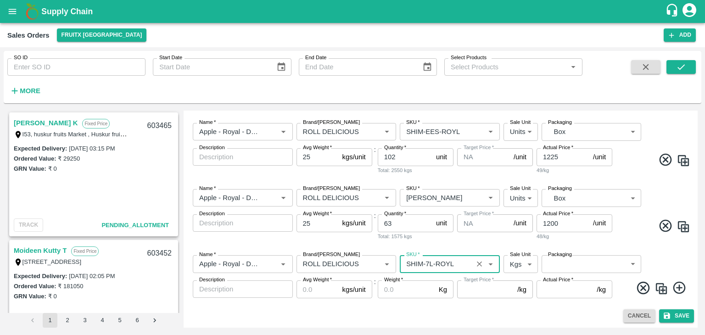
type input "NA"
type input "SHIM-7L-ROYL"
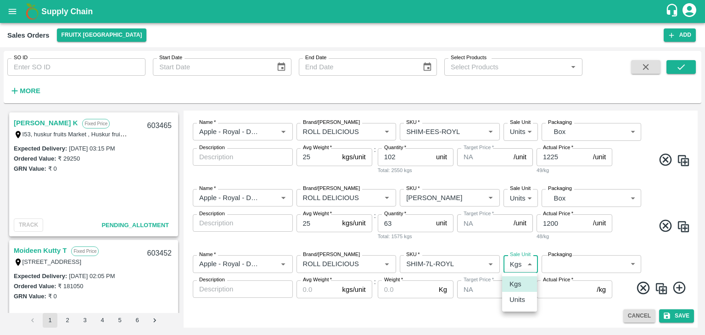
click at [516, 262] on body "Supply Chain Sales Orders FruitX [GEOGRAPHIC_DATA] Add SO ID SO ID Start Date S…" at bounding box center [352, 167] width 705 height 335
click at [520, 303] on p "Units" at bounding box center [518, 300] width 16 height 10
type input "2"
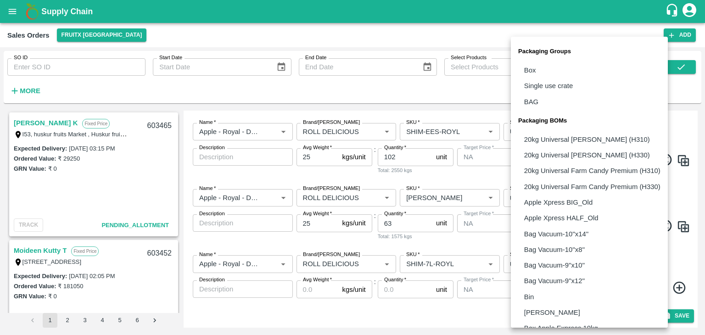
click at [560, 263] on body "Supply Chain Sales Orders FruitX [GEOGRAPHIC_DATA] Add SO ID SO ID Start Date S…" at bounding box center [352, 167] width 705 height 335
click at [535, 70] on p "Box" at bounding box center [530, 70] width 12 height 10
type input "GRP/1"
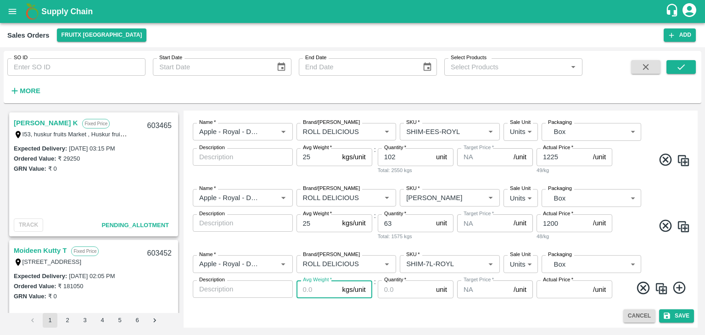
click at [309, 289] on input "Avg Weight   *" at bounding box center [318, 289] width 42 height 17
type input "25"
click at [397, 286] on input "Quantity   *" at bounding box center [405, 289] width 55 height 17
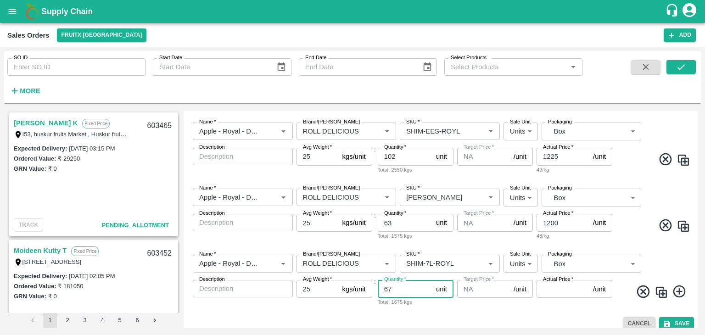
type input "67"
click at [546, 290] on input "Actual Price   *" at bounding box center [563, 288] width 53 height 17
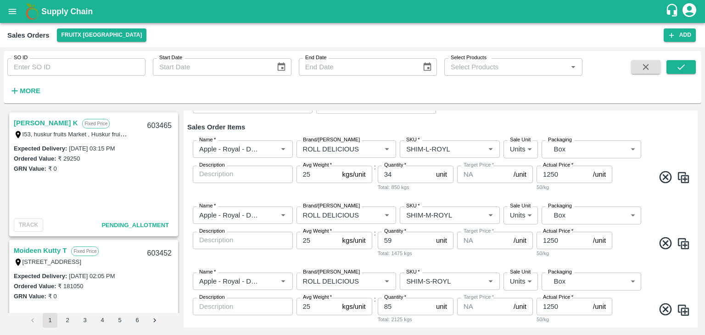
scroll to position [114, 0]
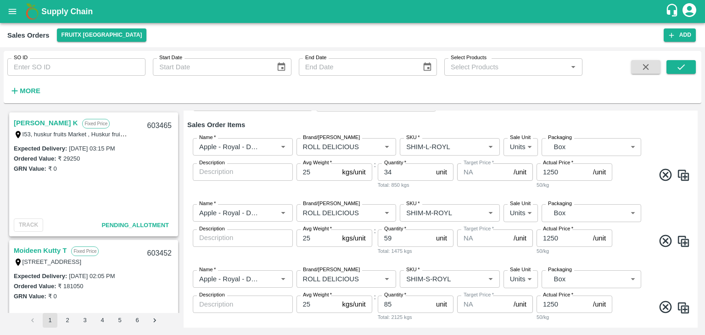
type input "1128"
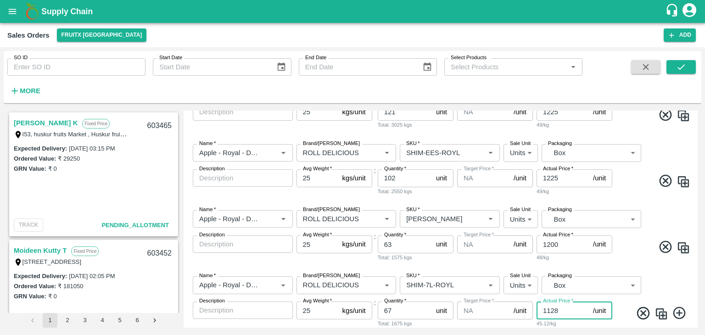
scroll to position [403, 0]
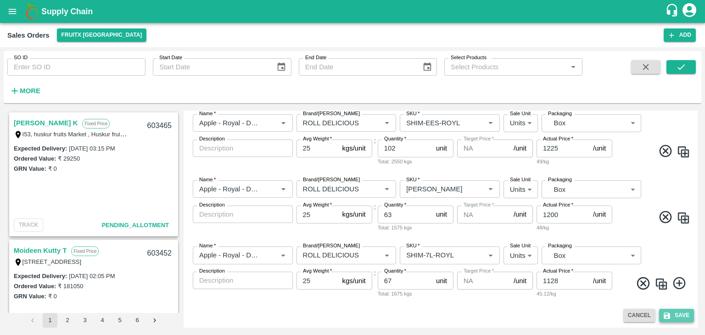
click at [683, 316] on button "Save" at bounding box center [677, 315] width 35 height 13
